Goal: Task Accomplishment & Management: Manage account settings

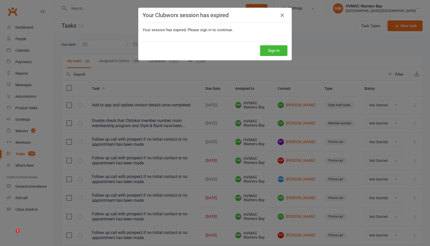
select select "started"
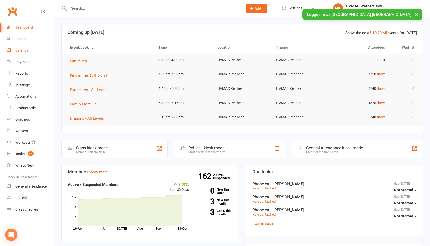
click at [29, 51] on div "Calendar" at bounding box center [22, 50] width 14 height 4
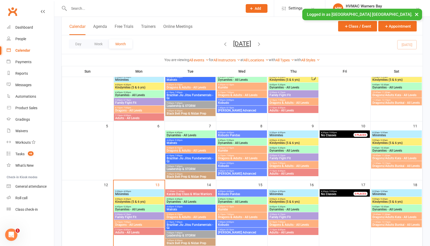
scroll to position [51, 0]
click at [174, 193] on span "Karate Day Class & Wise Warriors" at bounding box center [190, 193] width 48 height 3
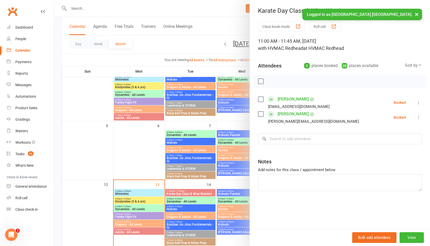
click at [264, 81] on div at bounding box center [339, 81] width 173 height 13
click at [263, 81] on div at bounding box center [339, 81] width 173 height 13
click at [259, 81] on label at bounding box center [260, 81] width 5 height 5
click at [295, 82] on icon "button" at bounding box center [293, 81] width 3 height 3
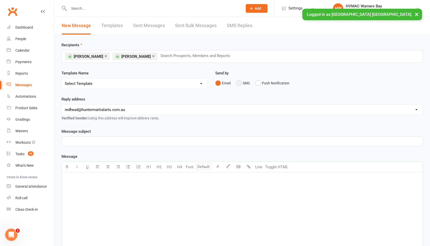
click at [241, 83] on button "SMS" at bounding box center [243, 83] width 14 height 10
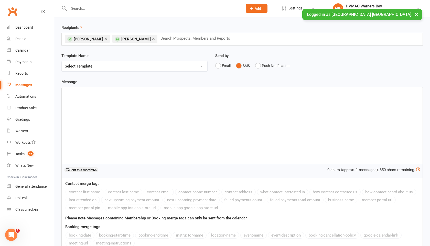
scroll to position [32, 0]
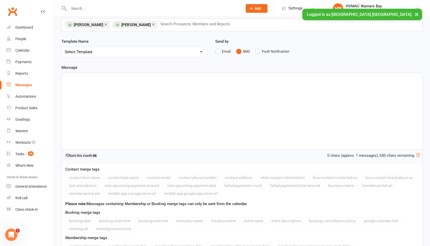
click at [197, 76] on p "﻿" at bounding box center [242, 77] width 354 height 6
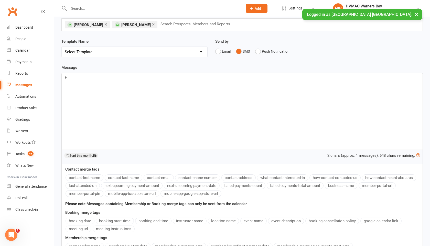
click at [97, 177] on button "contact-first-name" at bounding box center [84, 177] width 38 height 7
click at [199, 80] on p "Hi ﻿ {contact-first-name} , Day class will be over at warners bay on the 14th o…" at bounding box center [242, 77] width 354 height 6
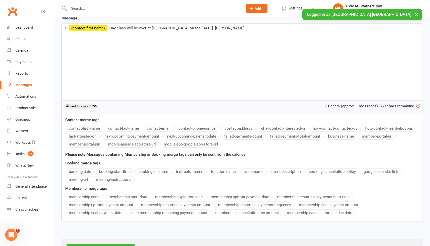
scroll to position [102, 0]
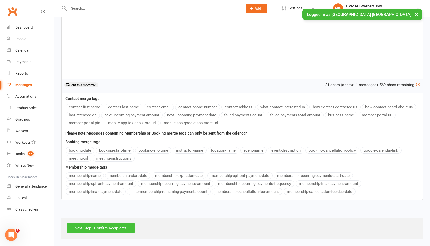
click at [84, 231] on input "Next Step - Confirm Recipients" at bounding box center [100, 228] width 68 height 11
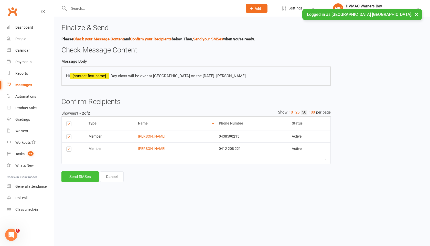
click at [84, 178] on button "Send SMSes" at bounding box center [79, 176] width 37 height 11
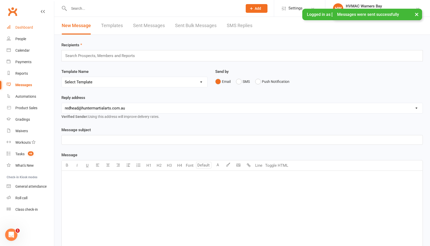
click at [13, 27] on link "Dashboard" at bounding box center [30, 28] width 47 height 12
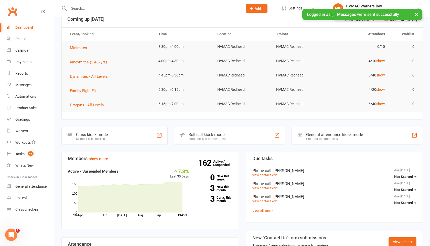
scroll to position [16, 0]
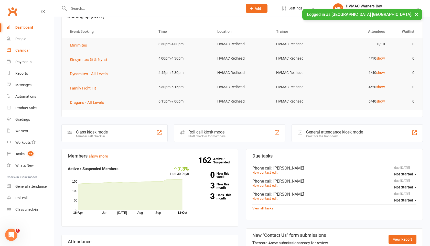
click at [29, 50] on div "Calendar" at bounding box center [22, 50] width 14 height 4
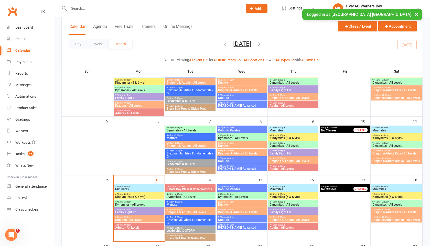
scroll to position [66, 0]
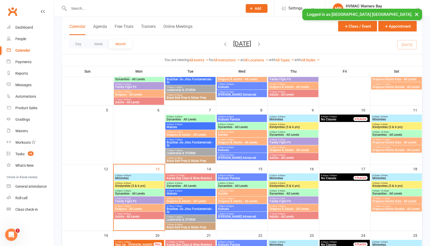
click at [177, 178] on span "Karate Day Class & Wise Warriors" at bounding box center [190, 178] width 48 height 3
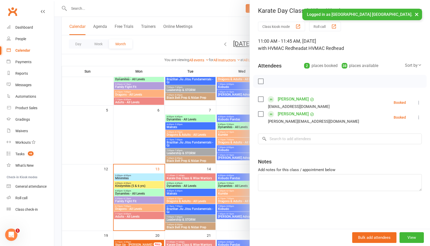
click at [261, 82] on label at bounding box center [260, 81] width 5 height 5
click at [306, 79] on icon "button" at bounding box center [304, 82] width 6 height 6
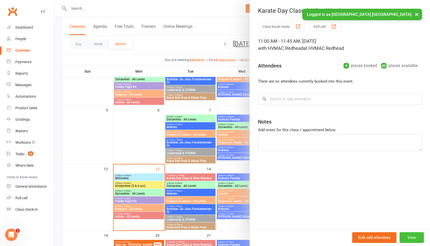
click at [406, 236] on button "View" at bounding box center [411, 237] width 24 height 11
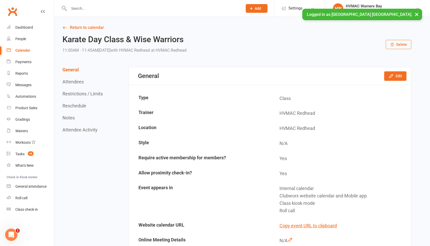
click at [398, 43] on button "Delete" at bounding box center [398, 44] width 26 height 9
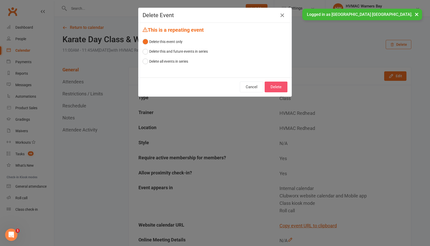
click at [282, 86] on button "Delete" at bounding box center [275, 87] width 23 height 11
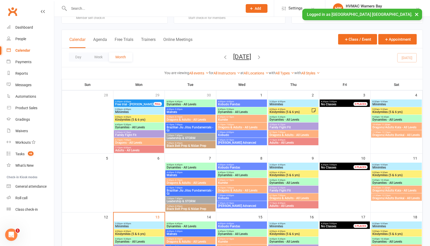
scroll to position [14, 0]
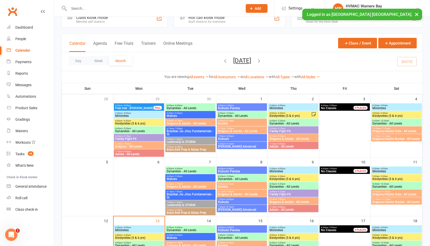
click at [417, 13] on button "×" at bounding box center [416, 14] width 9 height 11
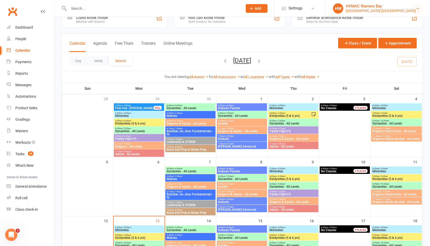
click at [416, 9] on icon at bounding box center [417, 8] width 4 height 4
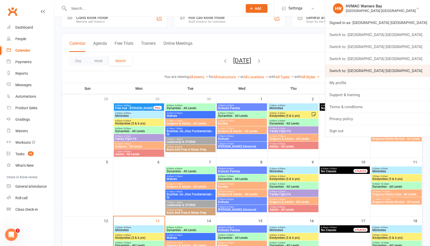
click at [393, 74] on link "Switch to: Hunter Valley Martial Arts Centre Warners Bay" at bounding box center [377, 71] width 105 height 12
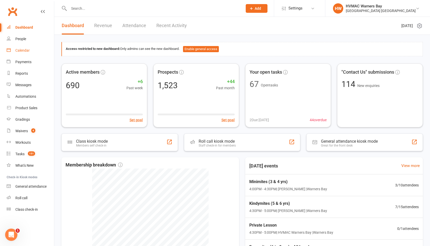
click at [20, 51] on div "Calendar" at bounding box center [22, 50] width 14 height 4
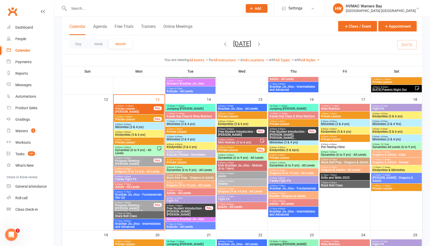
scroll to position [313, 0]
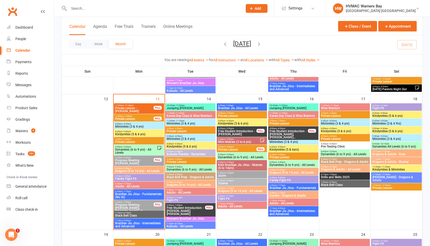
click at [147, 127] on span "Minimites (3 & 4 yrs)" at bounding box center [139, 126] width 48 height 3
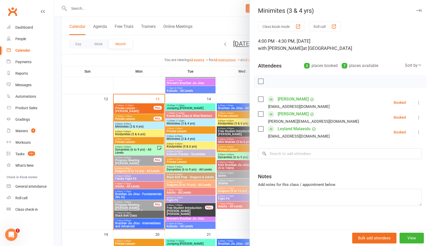
click at [145, 128] on div at bounding box center [241, 123] width 375 height 246
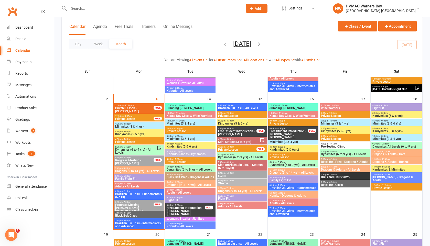
click at [143, 132] on span "4:30pm - 5:00pm" at bounding box center [139, 131] width 48 height 2
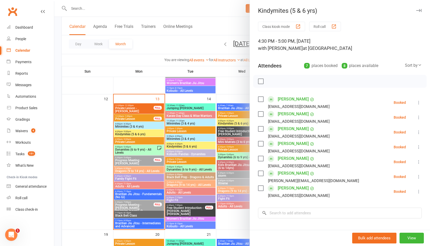
click at [143, 132] on div at bounding box center [241, 123] width 375 height 246
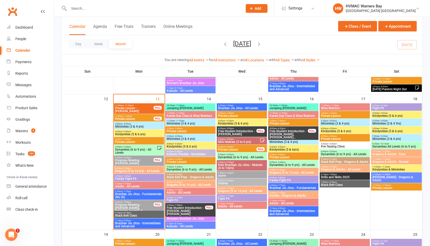
click at [135, 150] on span "Dynamites (6 to 9 yrs) - All Levels" at bounding box center [136, 151] width 42 height 6
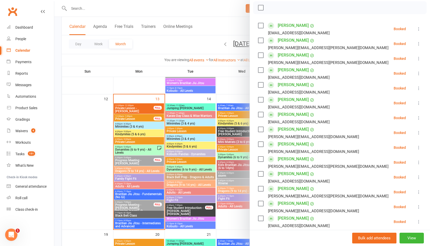
scroll to position [72, 0]
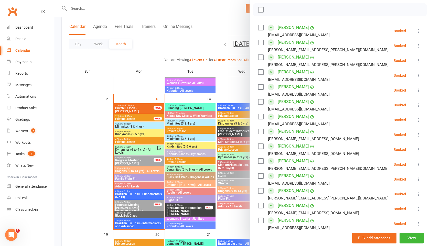
click at [142, 129] on div at bounding box center [241, 123] width 375 height 246
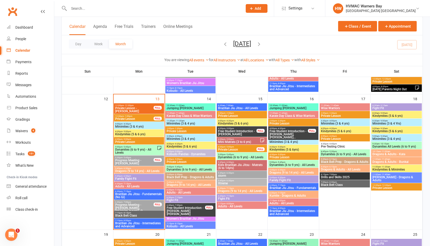
click at [126, 169] on span "- 6:30pm" at bounding box center [127, 168] width 8 height 2
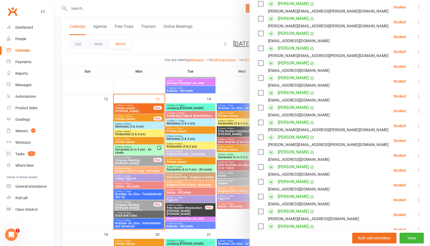
scroll to position [122, 0]
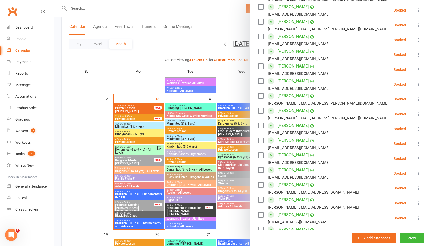
click at [128, 178] on div at bounding box center [241, 123] width 375 height 246
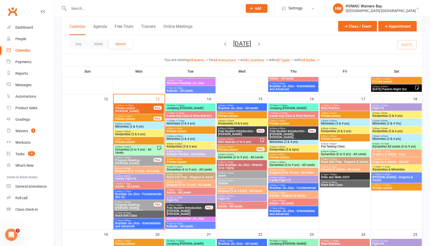
click at [128, 177] on span "Family Fight Fit" at bounding box center [139, 178] width 48 height 3
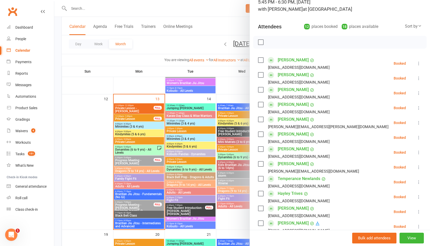
scroll to position [52, 0]
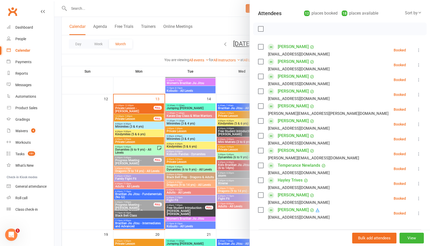
click at [130, 168] on div at bounding box center [241, 123] width 375 height 246
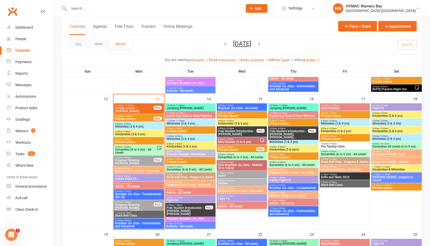
click at [125, 185] on span "Adults - All Levels" at bounding box center [139, 186] width 48 height 3
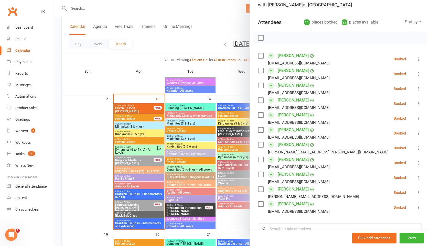
scroll to position [40, 0]
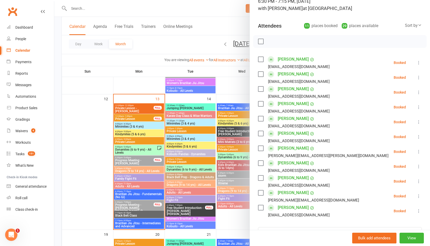
click at [147, 157] on div at bounding box center [241, 123] width 375 height 246
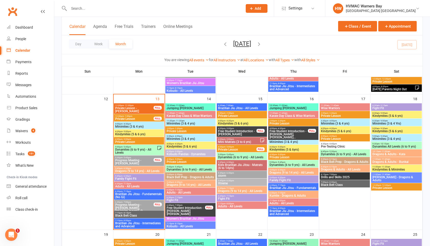
click at [126, 217] on div "7:15pm - 8:15pm Black Belt Class" at bounding box center [139, 214] width 50 height 7
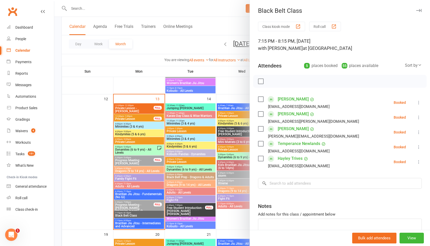
click at [137, 208] on div at bounding box center [241, 123] width 375 height 246
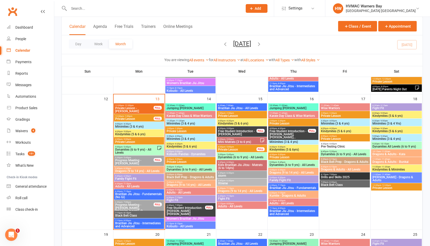
click at [131, 220] on span "7:15pm - 8:00pm" at bounding box center [139, 220] width 48 height 2
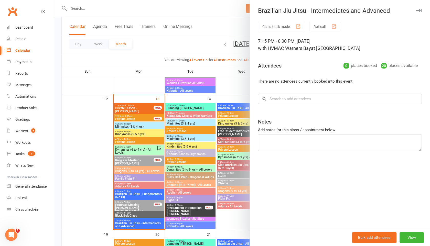
click at [131, 220] on div at bounding box center [241, 123] width 375 height 246
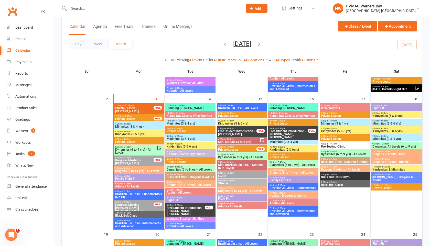
click at [130, 196] on span "Brazilian Jiu Jitsu - Fundamentals (No Gi)" at bounding box center [139, 196] width 48 height 6
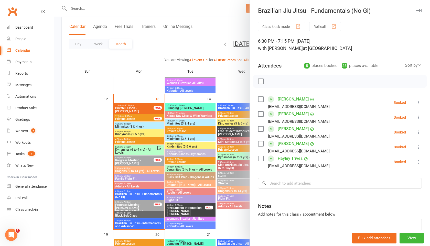
click at [113, 190] on div at bounding box center [241, 123] width 375 height 246
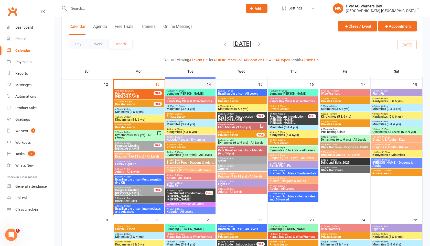
scroll to position [330, 0]
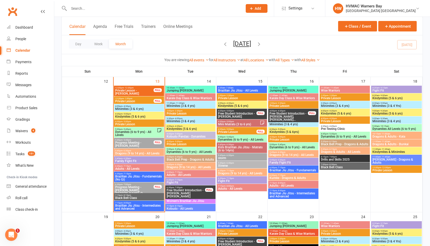
click at [140, 108] on span "Minimites (3 & 4 yrs)" at bounding box center [139, 108] width 48 height 3
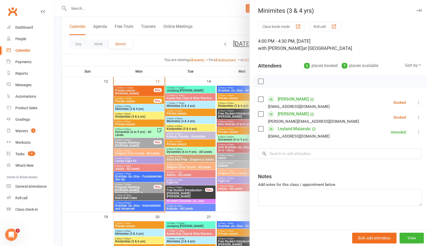
click at [140, 108] on div at bounding box center [241, 123] width 375 height 246
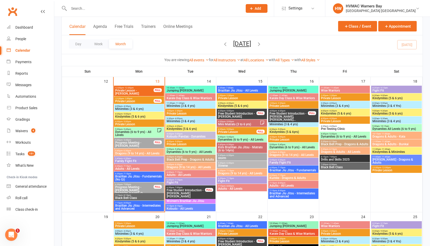
click at [140, 108] on span "Minimites (3 & 4 yrs)" at bounding box center [139, 108] width 48 height 3
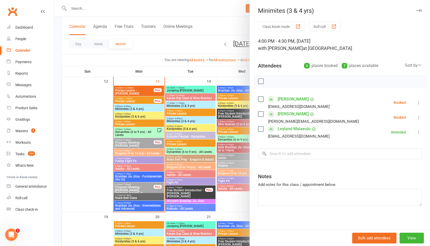
click at [140, 108] on div at bounding box center [241, 123] width 375 height 246
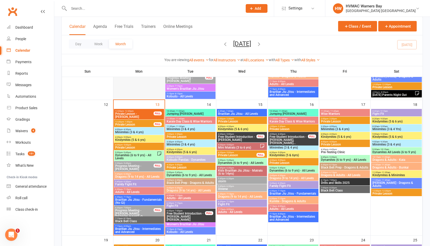
scroll to position [307, 0]
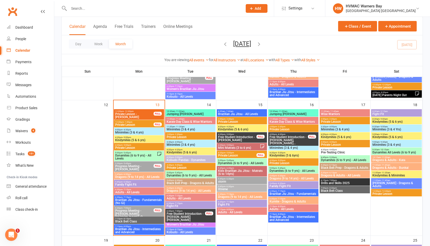
click at [144, 130] on span "4:00pm - 4:30pm" at bounding box center [139, 130] width 48 height 2
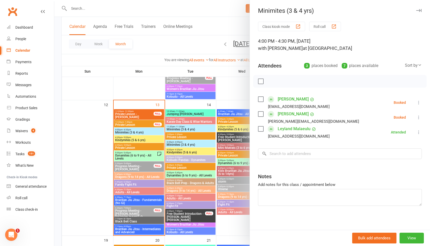
click at [144, 131] on div at bounding box center [241, 123] width 375 height 246
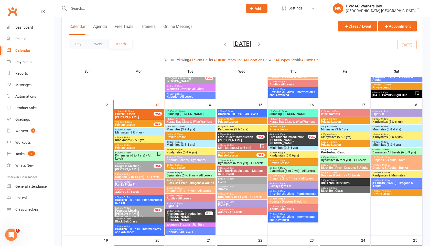
click at [138, 139] on span "Kindymites (5 & 6 yrs)" at bounding box center [139, 140] width 48 height 3
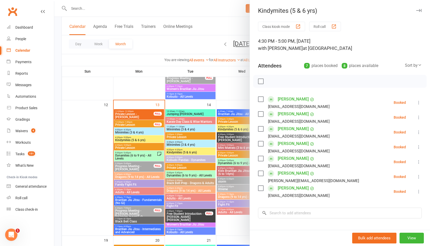
click at [139, 137] on div at bounding box center [241, 123] width 375 height 246
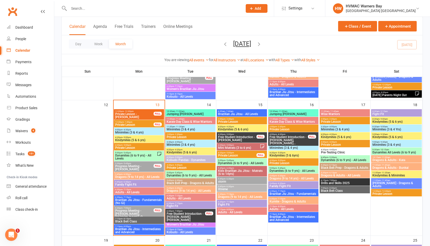
click at [134, 154] on span "Dynamites (6 to 9 yrs) - All Levels" at bounding box center [136, 157] width 42 height 6
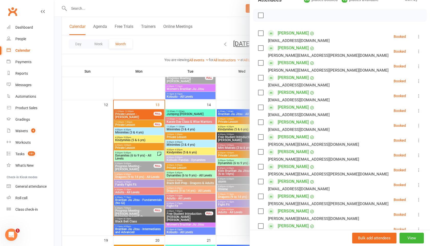
scroll to position [64, 0]
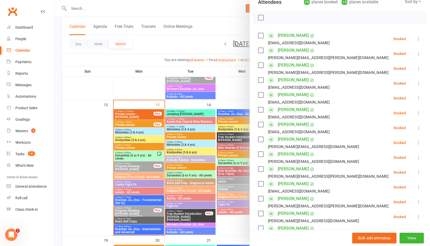
click at [142, 168] on div at bounding box center [241, 123] width 375 height 246
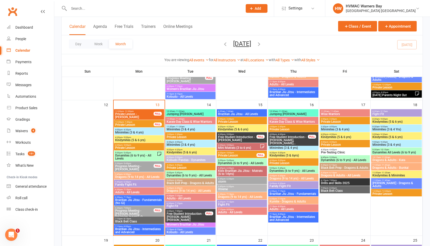
click at [130, 175] on span "Dragons (9 to 14 yrs) - All Levels" at bounding box center [139, 176] width 48 height 3
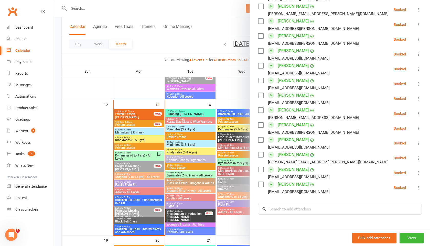
scroll to position [408, 0]
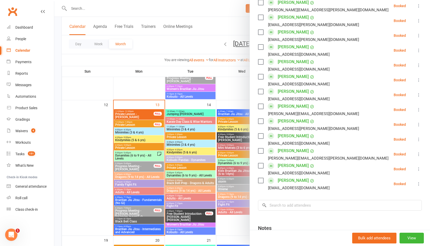
click at [145, 171] on div at bounding box center [241, 123] width 375 height 246
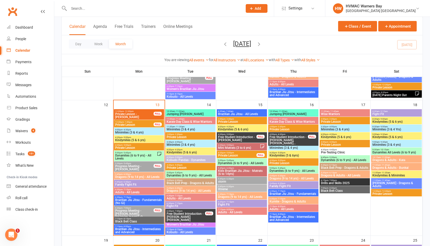
click at [141, 176] on span "Dragons (9 to 14 yrs) - All Levels" at bounding box center [139, 176] width 48 height 3
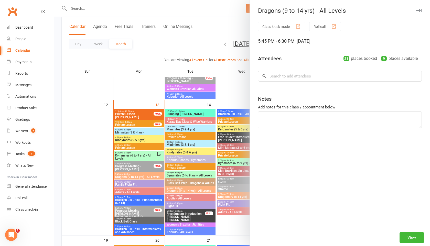
click at [141, 176] on div at bounding box center [241, 123] width 375 height 246
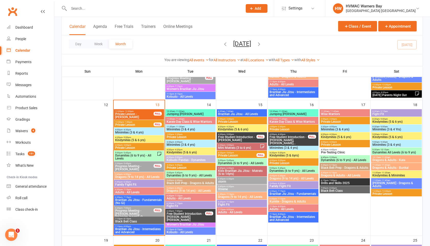
click at [137, 184] on span "Family Fight Fit" at bounding box center [139, 184] width 48 height 3
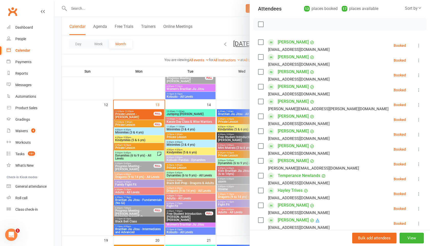
scroll to position [69, 0]
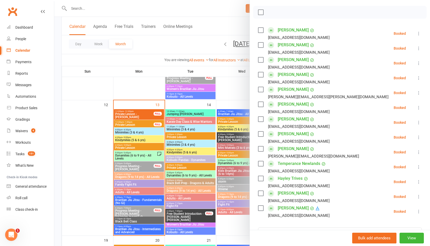
click at [191, 186] on div at bounding box center [241, 123] width 375 height 246
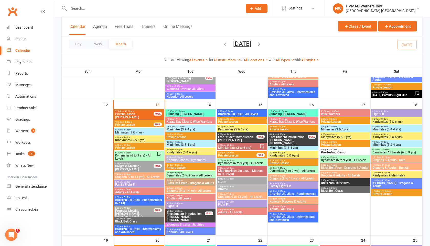
click at [110, 11] on input "text" at bounding box center [153, 8] width 172 height 7
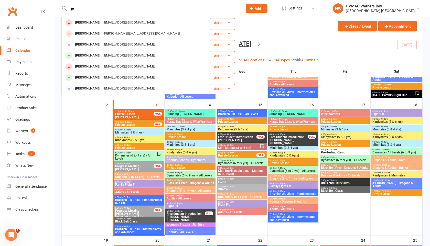
type input "j"
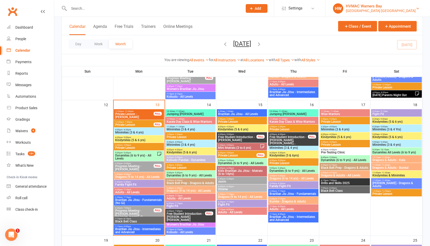
click at [386, 6] on div "HVMAC Warners Bay" at bounding box center [381, 6] width 70 height 5
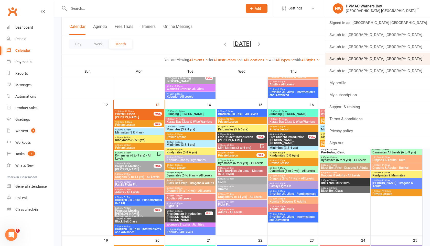
click at [376, 60] on link "Switch to: [GEOGRAPHIC_DATA] [GEOGRAPHIC_DATA]" at bounding box center [377, 59] width 105 height 12
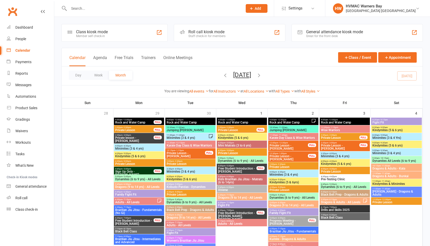
click at [392, 12] on div "Hunter Valley Martial Arts Centre Warners Bay" at bounding box center [381, 10] width 70 height 5
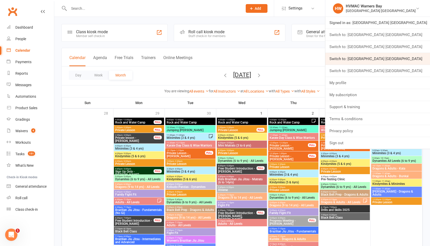
click at [386, 62] on link "Switch to: Hunter Valley Martial Arts Centre Redhead" at bounding box center [377, 59] width 105 height 12
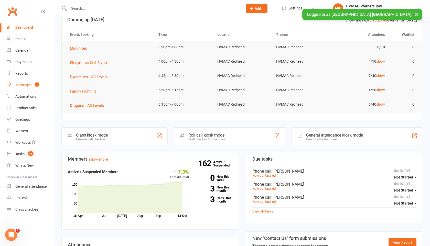
click at [41, 87] on link "Messages 2" at bounding box center [30, 85] width 47 height 12
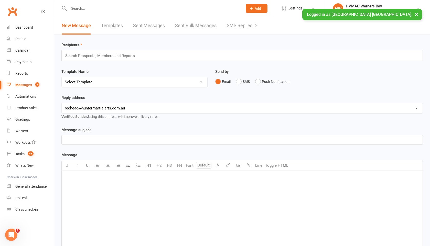
click at [238, 21] on link "SMS Replies 2" at bounding box center [242, 26] width 31 height 18
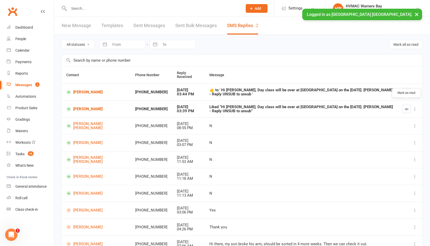
click at [403, 105] on button "button" at bounding box center [406, 109] width 8 height 8
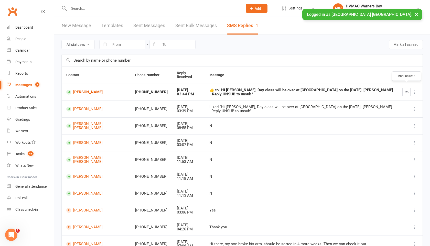
click at [407, 90] on icon "button" at bounding box center [406, 92] width 4 height 4
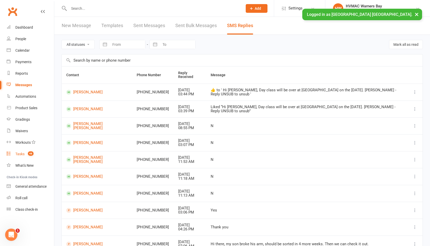
click at [25, 156] on link "Tasks 48" at bounding box center [30, 154] width 47 height 12
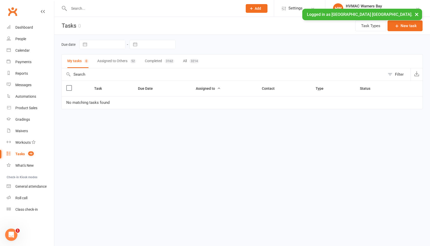
click at [118, 57] on button "Assigned to Others 52" at bounding box center [116, 61] width 39 height 14
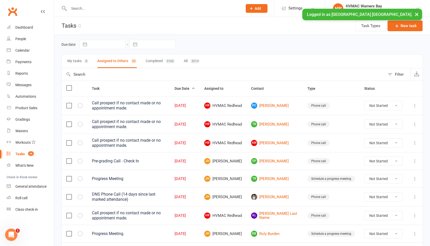
click at [195, 87] on span "Due Date" at bounding box center [184, 88] width 20 height 4
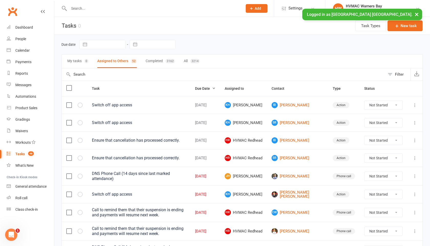
click at [215, 89] on span "Due Date" at bounding box center [205, 88] width 20 height 4
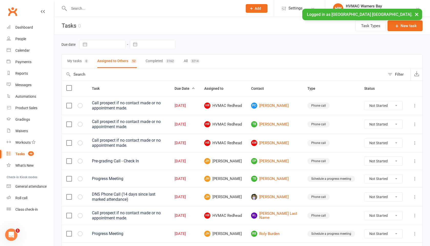
click at [380, 107] on select "Not Started In Progress Waiting Complete" at bounding box center [383, 105] width 38 height 9
click at [364, 101] on select "Not Started In Progress Waiting Complete" at bounding box center [383, 105] width 38 height 9
select select "unstarted"
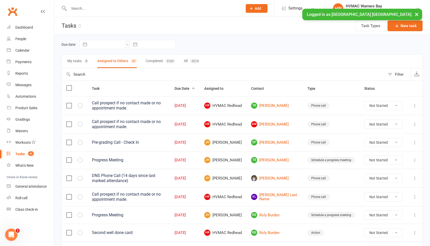
click at [382, 106] on select "Not Started In Progress Waiting Complete" at bounding box center [383, 105] width 38 height 9
click at [364, 101] on select "Not Started In Progress Waiting Complete" at bounding box center [383, 105] width 38 height 9
select select "unstarted"
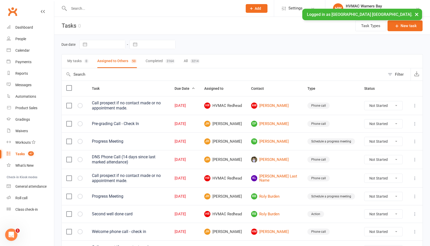
click at [382, 108] on select "Not Started In Progress Waiting Complete" at bounding box center [383, 105] width 38 height 9
click at [364, 101] on select "Not Started In Progress Waiting Complete" at bounding box center [383, 105] width 38 height 9
select select "unstarted"
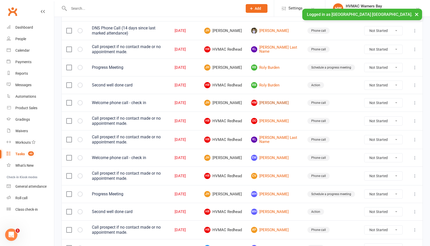
scroll to position [110, 0]
click at [370, 137] on select "Not Started In Progress Waiting Complete" at bounding box center [383, 139] width 38 height 9
click at [364, 135] on select "Not Started In Progress Waiting Complete" at bounding box center [383, 139] width 38 height 9
select select "unstarted"
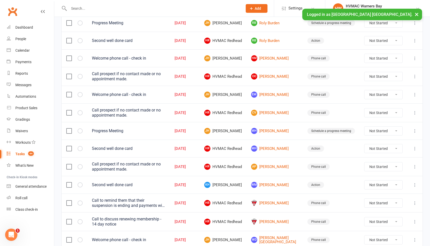
scroll to position [158, 0]
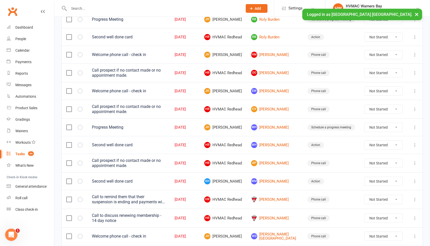
click at [384, 131] on select "Not Started In Progress Waiting Complete" at bounding box center [383, 127] width 38 height 9
click at [364, 123] on select "Not Started In Progress Waiting Complete" at bounding box center [383, 127] width 38 height 9
select select "unstarted"
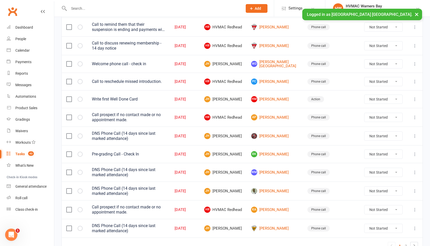
scroll to position [316, 0]
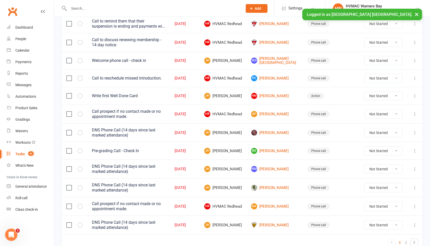
click at [379, 133] on select "Not Started In Progress Waiting Complete" at bounding box center [383, 132] width 38 height 9
click at [364, 131] on select "Not Started In Progress Waiting Complete" at bounding box center [383, 132] width 38 height 9
select select "unstarted"
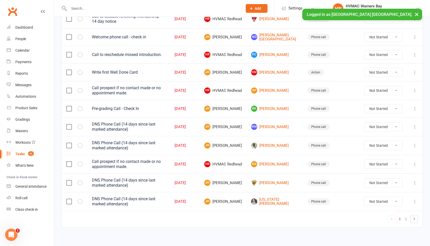
scroll to position [345, 0]
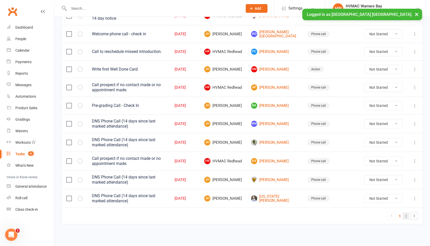
click at [405, 216] on link "2" at bounding box center [406, 216] width 6 height 7
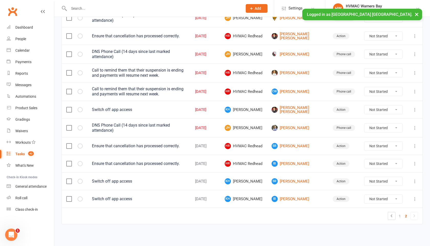
scroll to position [261, 0]
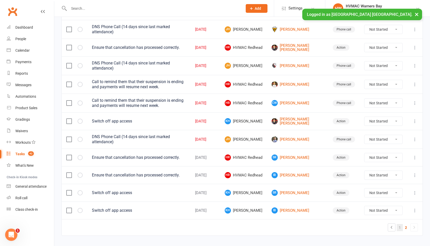
click at [397, 224] on link "1" at bounding box center [399, 227] width 6 height 7
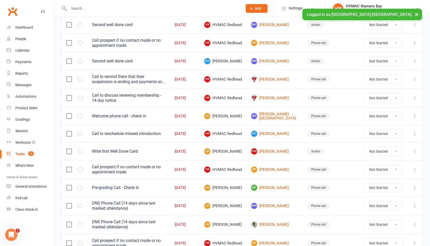
scroll to position [345, 0]
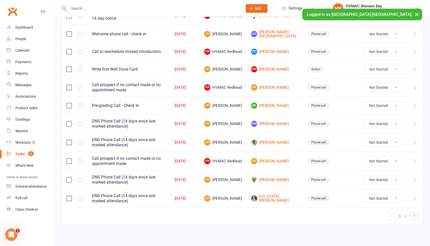
click at [373, 199] on select "Not Started In Progress Waiting Complete" at bounding box center [383, 198] width 38 height 9
click at [364, 194] on select "Not Started In Progress Waiting Complete" at bounding box center [383, 198] width 38 height 9
select select "unstarted"
click at [383, 204] on td "Not Started In Progress Waiting Complete" at bounding box center [383, 198] width 48 height 19
click at [382, 200] on select "Not Started In Progress Waiting Complete" at bounding box center [383, 198] width 38 height 9
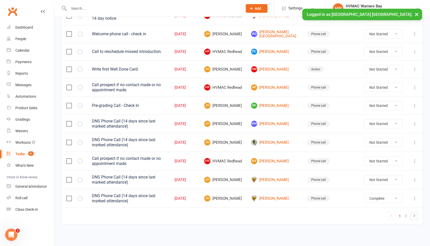
click at [364, 194] on select "Not Started In Progress Waiting Complete" at bounding box center [383, 198] width 38 height 9
select select "unstarted"
click at [392, 200] on select "Not Started In Progress Waiting Complete" at bounding box center [383, 198] width 38 height 9
click at [382, 180] on select "Not Started In Progress Waiting Complete" at bounding box center [383, 179] width 38 height 9
click at [364, 175] on select "Not Started In Progress Waiting Complete" at bounding box center [383, 179] width 38 height 9
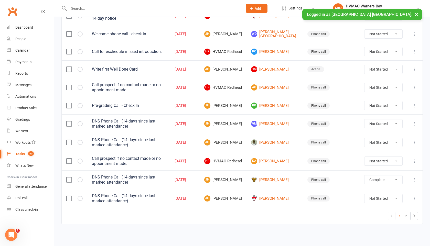
select select "unstarted"
click at [388, 201] on select "Not Started In Progress Waiting Complete" at bounding box center [383, 198] width 38 height 9
click at [364, 194] on select "Not Started In Progress Waiting Complete" at bounding box center [383, 198] width 38 height 9
select select "unstarted"
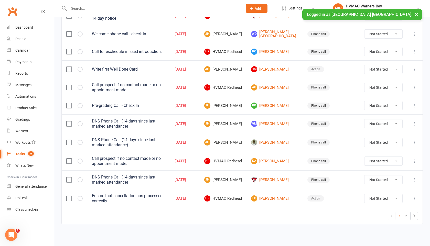
click at [369, 199] on select "Not Started In Progress Waiting Complete" at bounding box center [383, 198] width 38 height 9
click at [364, 195] on select "Not Started In Progress Waiting Complete" at bounding box center [383, 198] width 38 height 9
select select "unstarted"
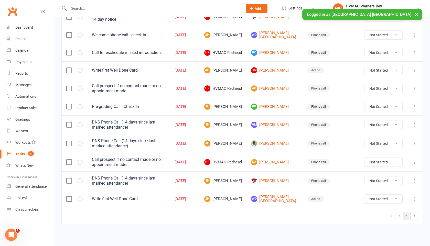
click at [406, 219] on link "2" at bounding box center [406, 216] width 6 height 7
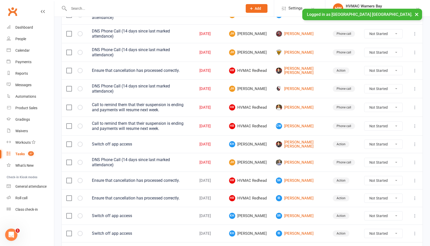
scroll to position [141, 0]
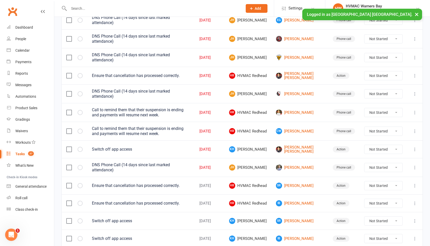
click at [367, 71] on select "Not Started In Progress Waiting Complete" at bounding box center [383, 75] width 38 height 9
click at [364, 71] on select "Not Started In Progress Waiting Complete" at bounding box center [383, 75] width 38 height 9
select select "unstarted"
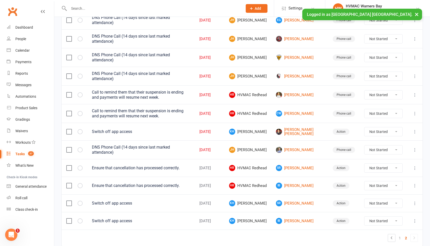
click at [374, 53] on select "Not Started In Progress Waiting Complete" at bounding box center [383, 57] width 38 height 9
click at [364, 53] on select "Not Started In Progress Waiting Complete" at bounding box center [383, 57] width 38 height 9
select select "unstarted"
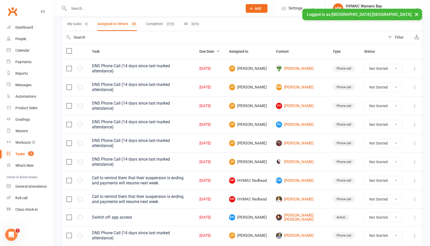
scroll to position [0, 0]
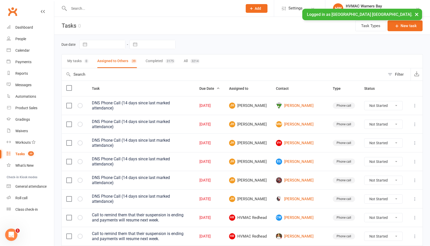
click at [374, 107] on select "Not Started In Progress Waiting Complete" at bounding box center [383, 105] width 38 height 9
click at [364, 101] on select "Not Started In Progress Waiting Complete" at bounding box center [383, 105] width 38 height 9
select select "unstarted"
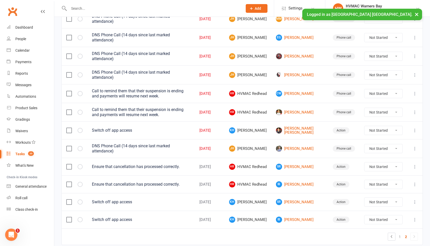
scroll to position [120, 0]
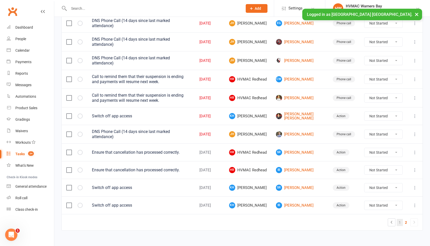
click at [397, 219] on link "1" at bounding box center [399, 222] width 6 height 7
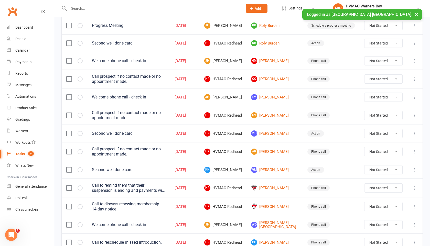
scroll to position [166, 0]
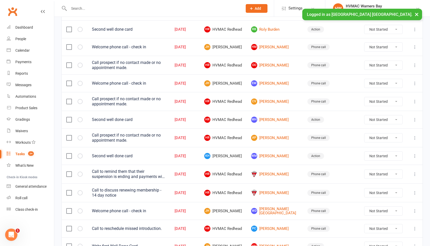
click at [390, 174] on select "Not Started In Progress Waiting Complete" at bounding box center [383, 174] width 38 height 9
click at [364, 170] on select "Not Started In Progress Waiting Complete" at bounding box center [383, 174] width 38 height 9
select select "unstarted"
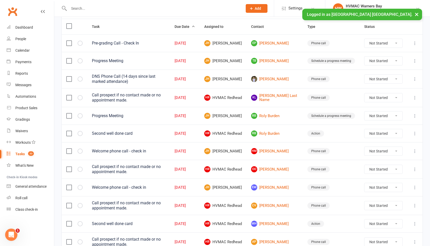
scroll to position [55, 0]
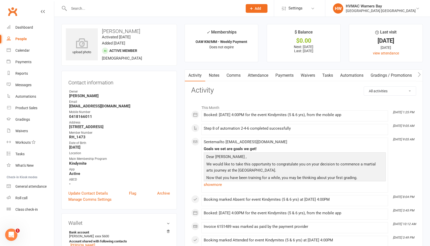
click at [217, 76] on link "Notes" at bounding box center [214, 76] width 18 height 12
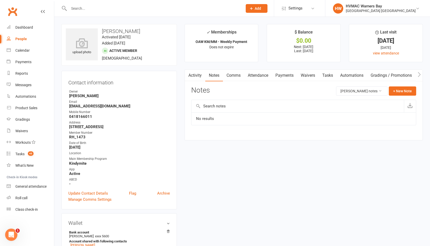
click at [286, 74] on link "Payments" at bounding box center [284, 76] width 25 height 12
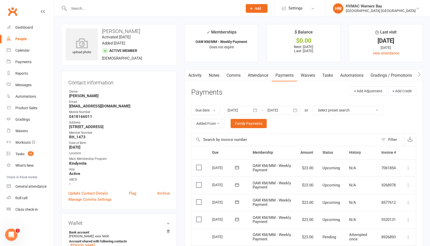
click at [302, 74] on link "Waivers" at bounding box center [307, 76] width 21 height 12
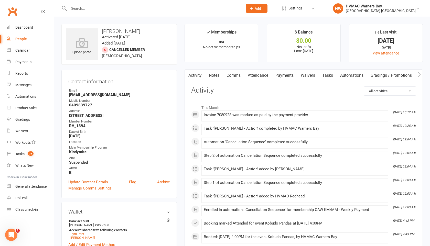
click at [282, 74] on link "Payments" at bounding box center [284, 76] width 25 height 12
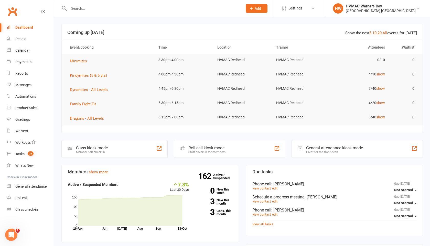
click at [416, 16] on li "HW HVMAC [GEOGRAPHIC_DATA] [GEOGRAPHIC_DATA] [GEOGRAPHIC_DATA] Signed in as: [G…" at bounding box center [377, 8] width 105 height 17
click at [412, 10] on div "[GEOGRAPHIC_DATA] [GEOGRAPHIC_DATA]" at bounding box center [381, 10] width 70 height 5
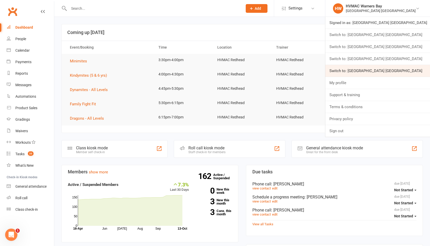
click at [403, 68] on link "Switch to: [GEOGRAPHIC_DATA] [GEOGRAPHIC_DATA]" at bounding box center [377, 71] width 105 height 12
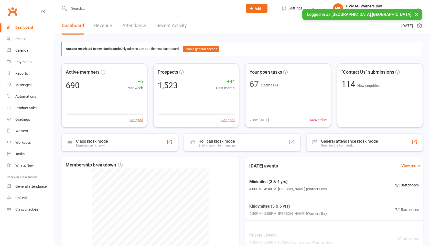
click at [120, 12] on div at bounding box center [149, 8] width 177 height 17
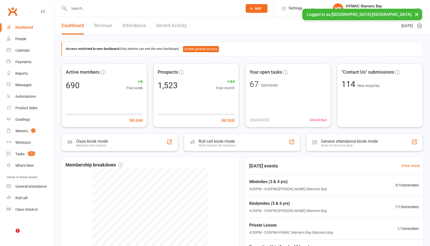
click at [110, 6] on input "text" at bounding box center [153, 8] width 172 height 7
type input "g"
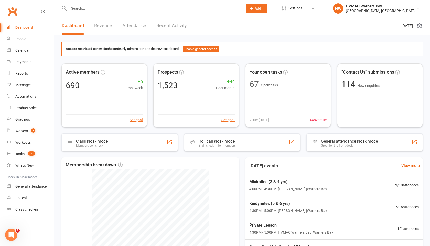
type input "j"
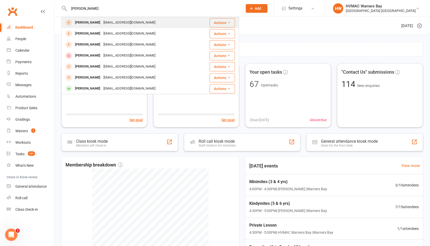
type input "[PERSON_NAME]"
click at [84, 23] on div "[PERSON_NAME]" at bounding box center [87, 22] width 28 height 7
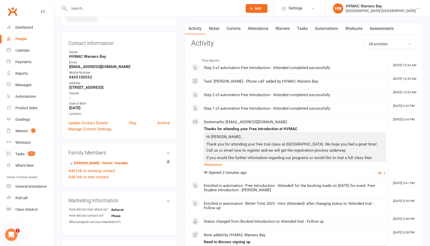
scroll to position [33, 0]
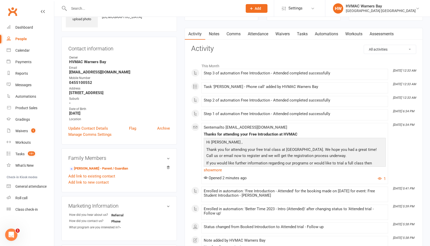
click at [251, 35] on link "Attendance" at bounding box center [258, 34] width 28 height 12
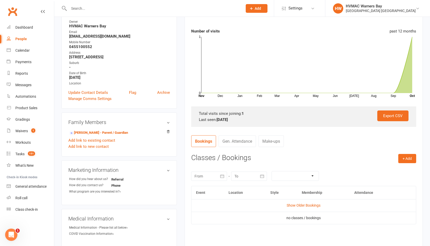
scroll to position [73, 0]
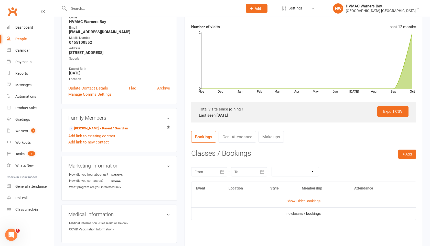
click at [227, 174] on date-input "[DATE] Sun Mon Tue Wed Thu Fri Sat 40 28 29 30 01 02 03 04 41 05 06 07 08 09 10…" at bounding box center [209, 171] width 36 height 9
click at [215, 175] on div at bounding box center [209, 171] width 36 height 9
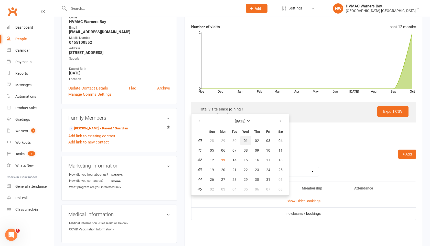
click at [245, 140] on span "01" at bounding box center [245, 141] width 4 height 4
type input "[DATE]"
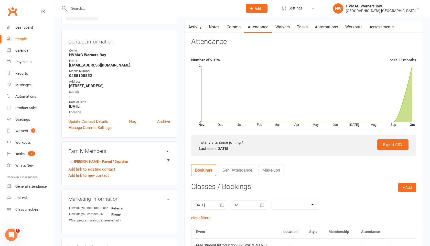
scroll to position [0, 0]
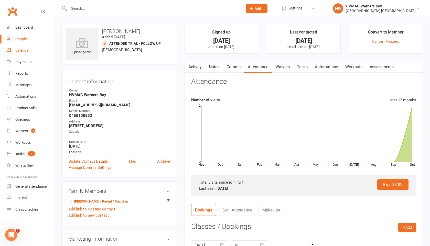
click at [21, 52] on div "Calendar" at bounding box center [22, 50] width 14 height 4
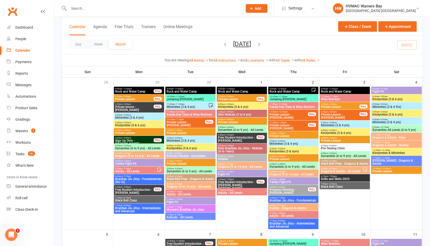
scroll to position [28, 0]
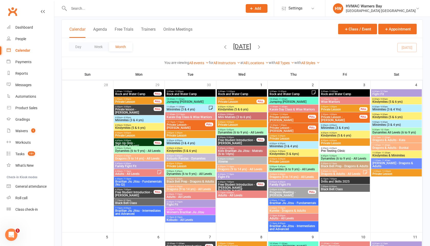
click at [231, 142] on span "Free Student Introduction - [PERSON_NAME]" at bounding box center [237, 142] width 39 height 6
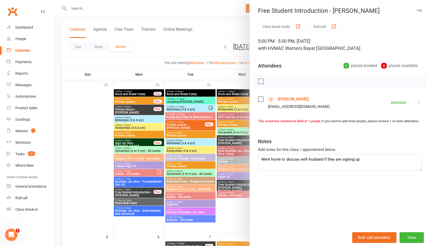
click at [232, 142] on div at bounding box center [241, 123] width 375 height 246
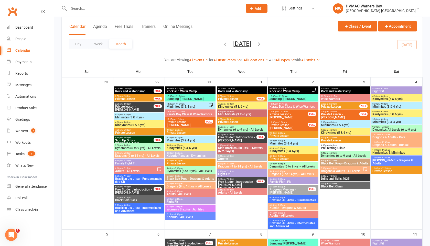
scroll to position [32, 0]
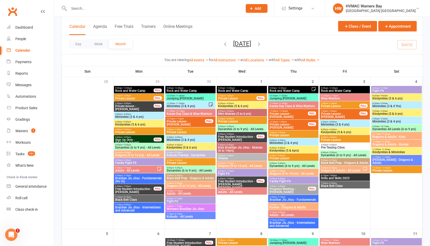
click at [239, 136] on span "Free Student Introduction - [PERSON_NAME]" at bounding box center [237, 138] width 39 height 6
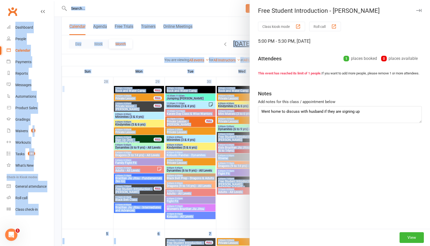
click at [239, 136] on div at bounding box center [241, 123] width 375 height 246
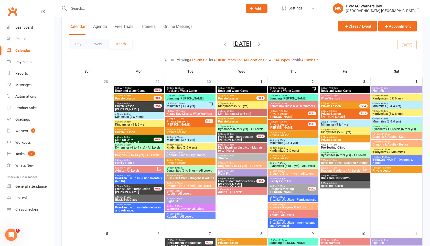
click at [242, 136] on span "Free Student Introduction - [PERSON_NAME]" at bounding box center [237, 138] width 39 height 6
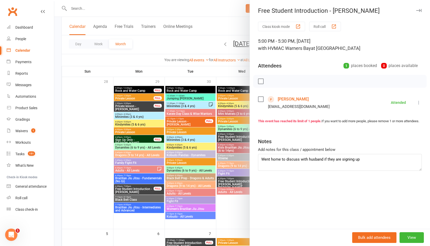
click at [242, 136] on div at bounding box center [241, 123] width 375 height 246
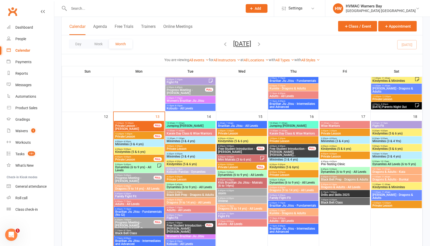
scroll to position [296, 0]
